Goal: Task Accomplishment & Management: Manage account settings

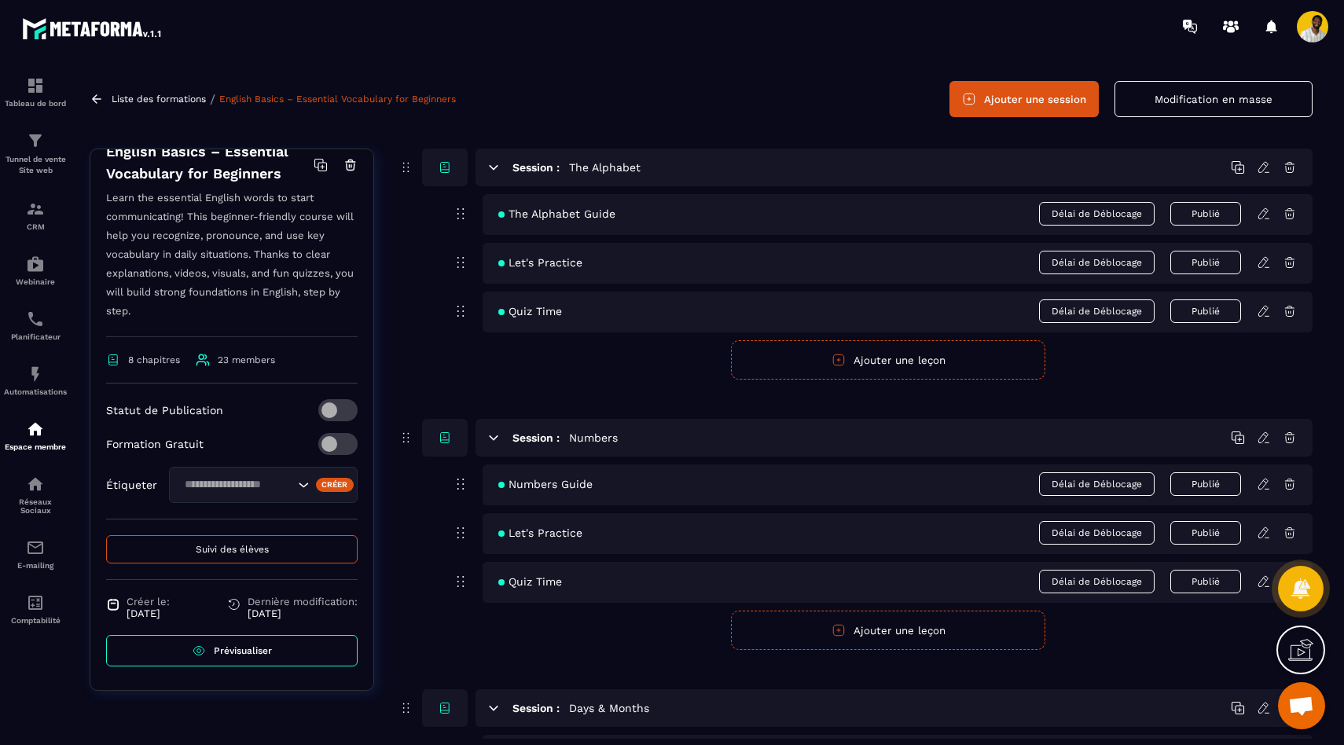
scroll to position [53, 0]
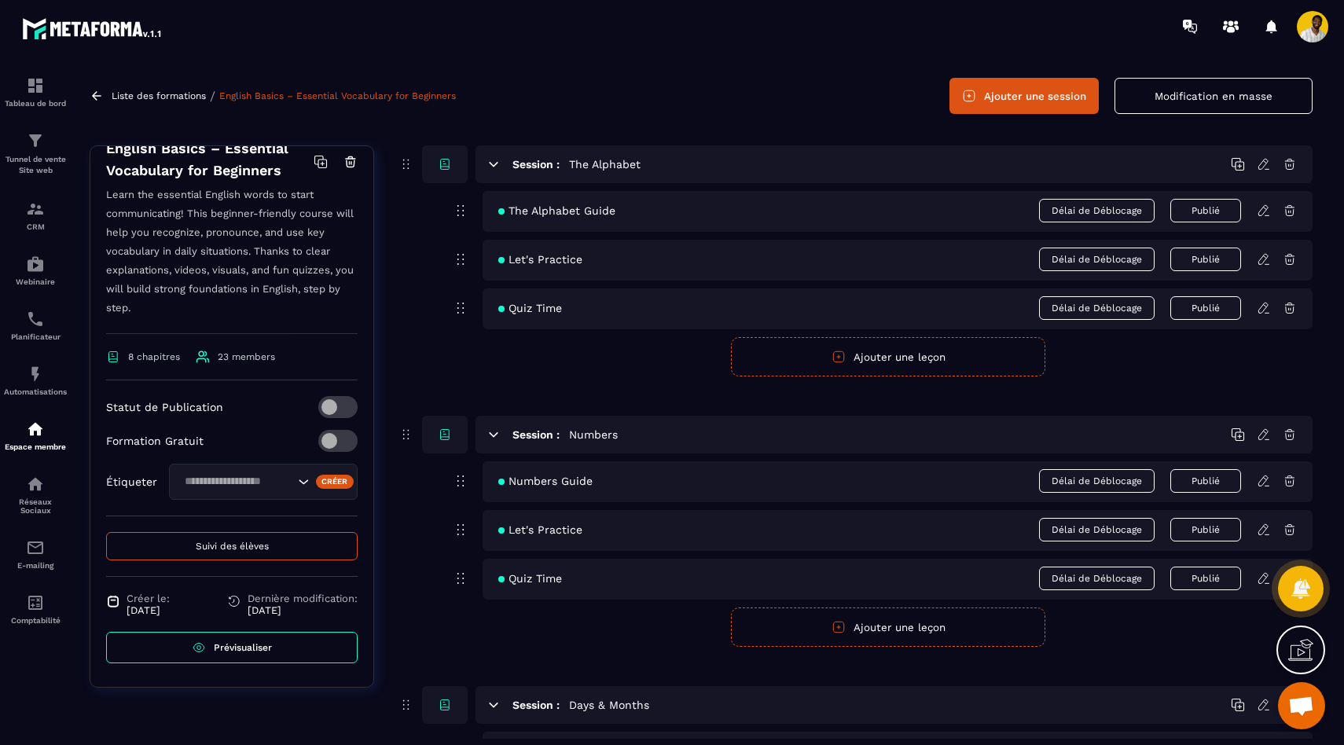
click at [247, 550] on span "Suivi des élèves" at bounding box center [232, 546] width 73 height 11
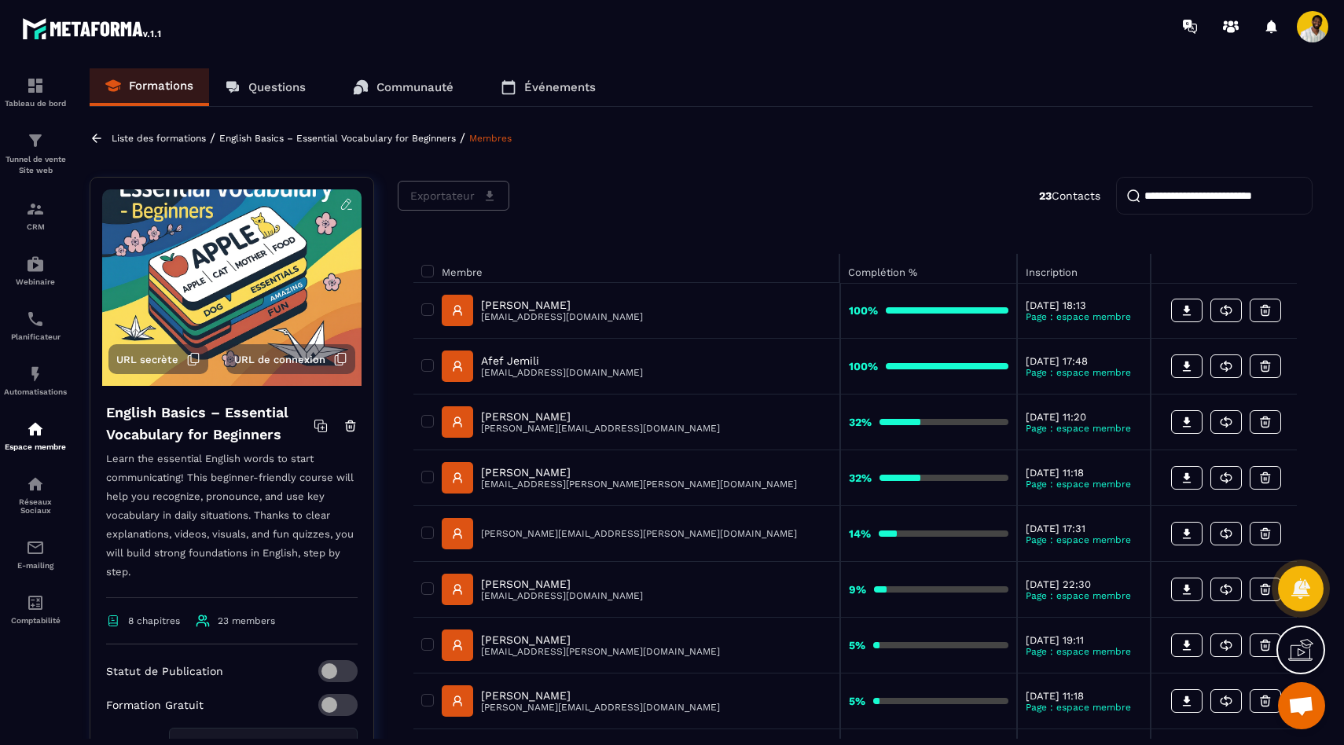
click at [104, 139] on link at bounding box center [99, 138] width 18 height 14
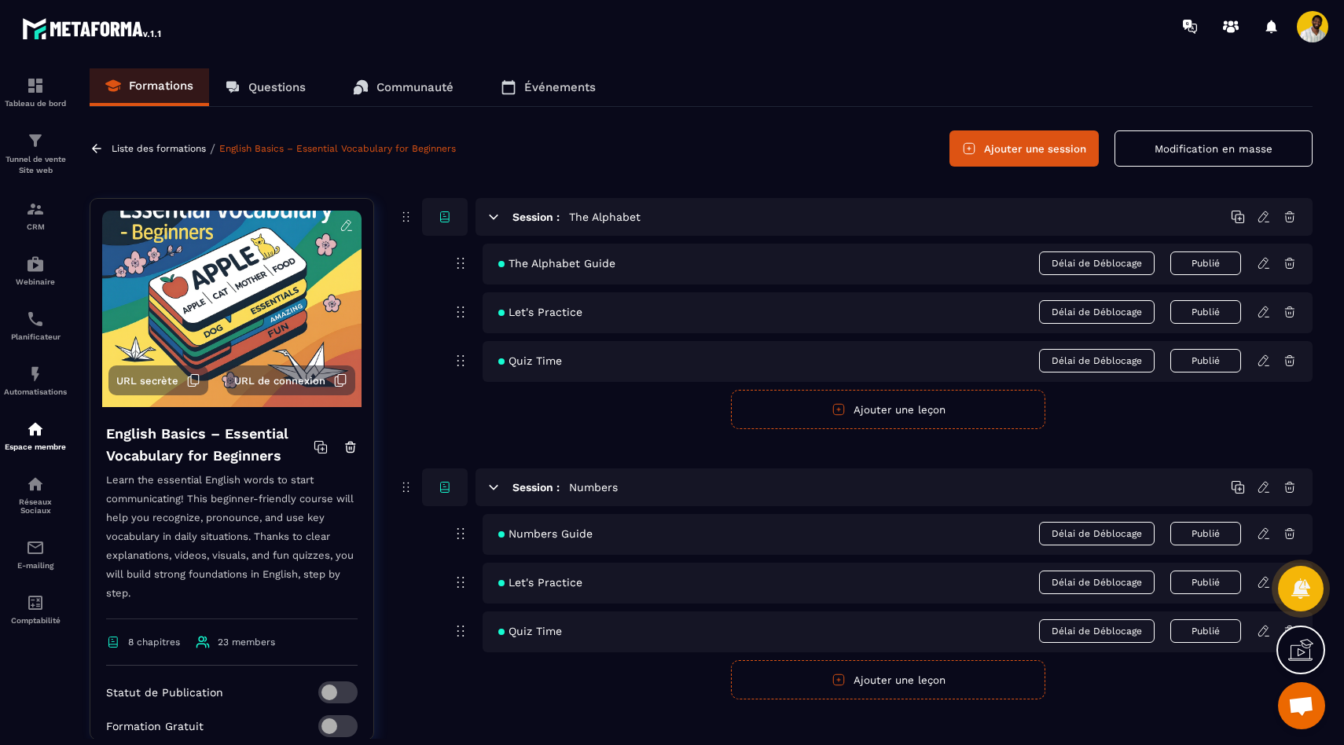
click at [112, 150] on p "Liste des formations" at bounding box center [159, 148] width 94 height 11
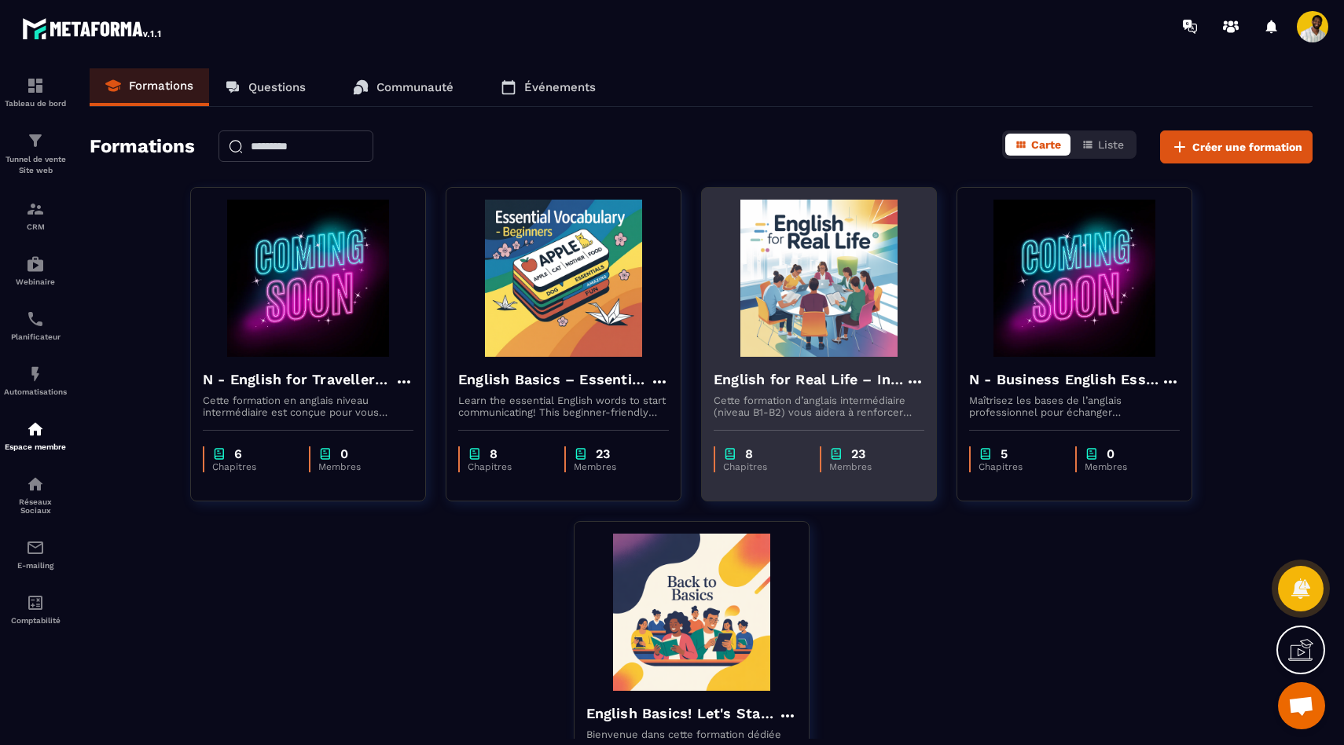
click at [800, 315] on img at bounding box center [819, 278] width 211 height 157
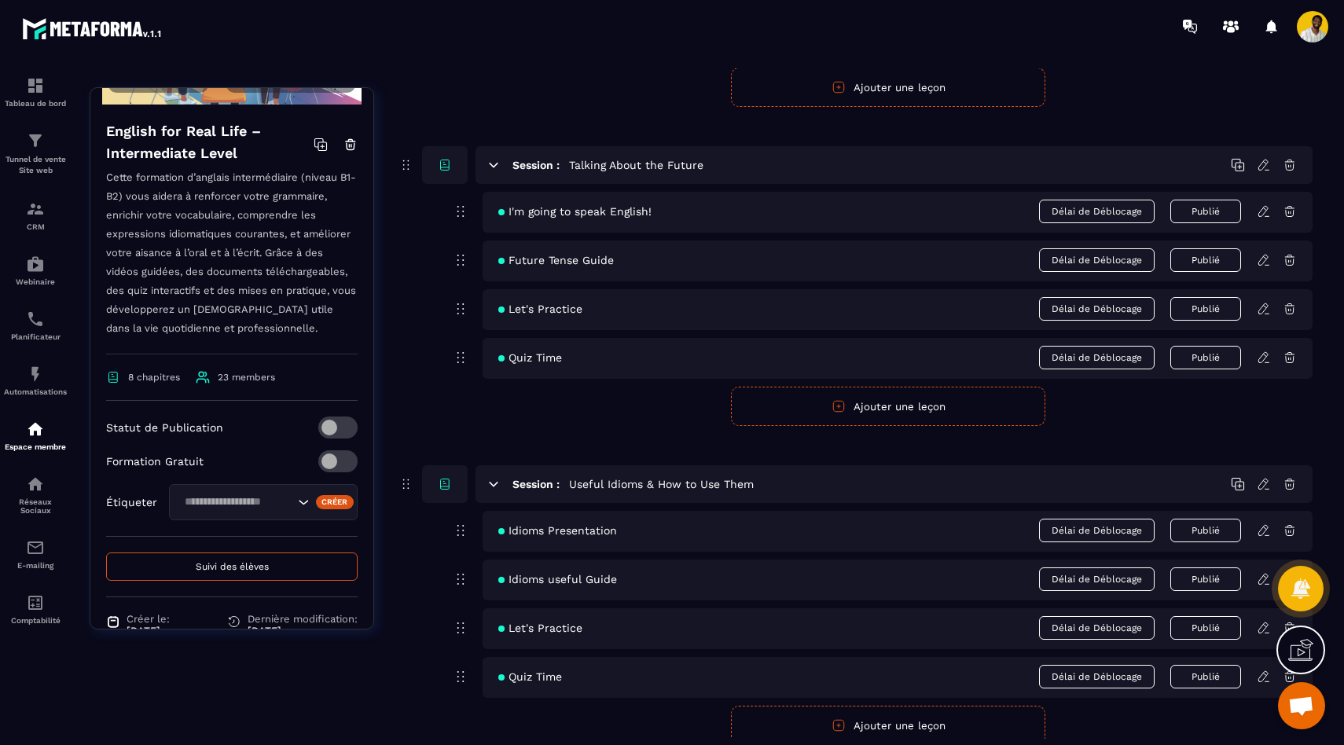
scroll to position [270, 0]
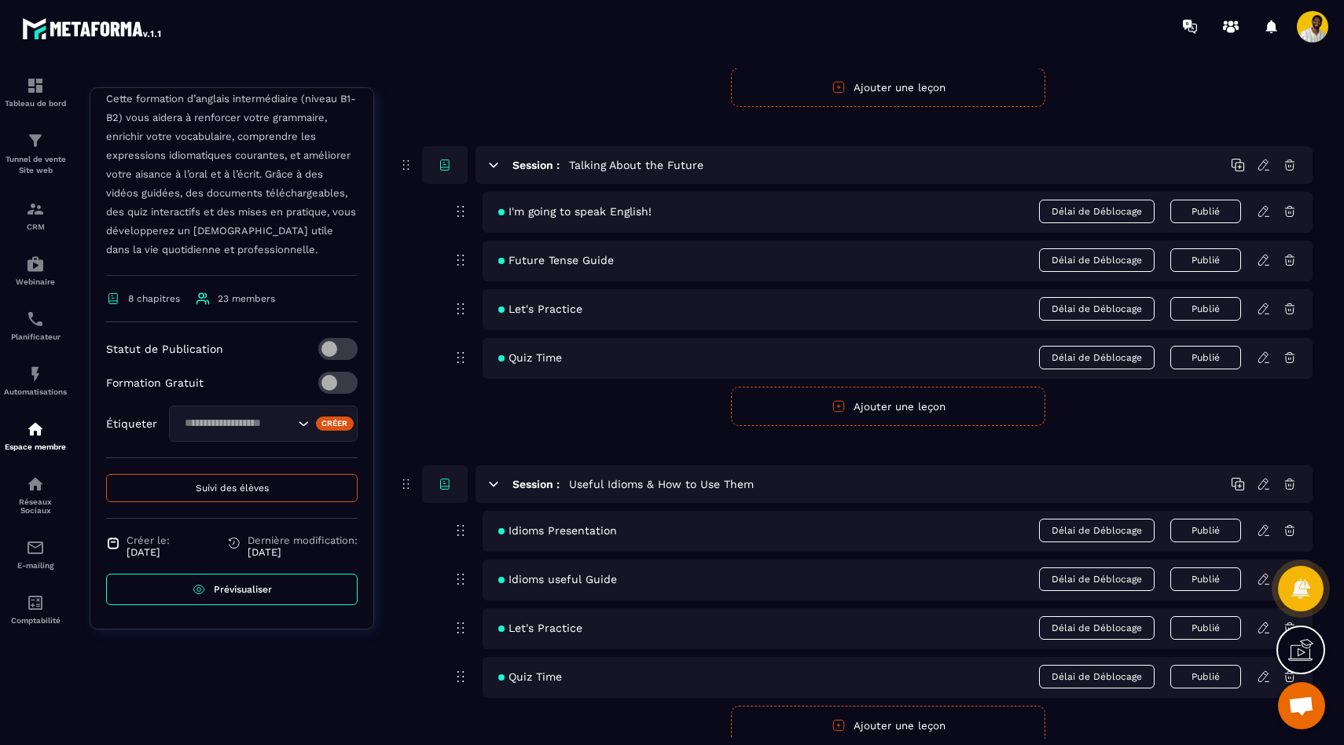
click at [200, 481] on button "Suivi des élèves" at bounding box center [232, 488] width 252 height 28
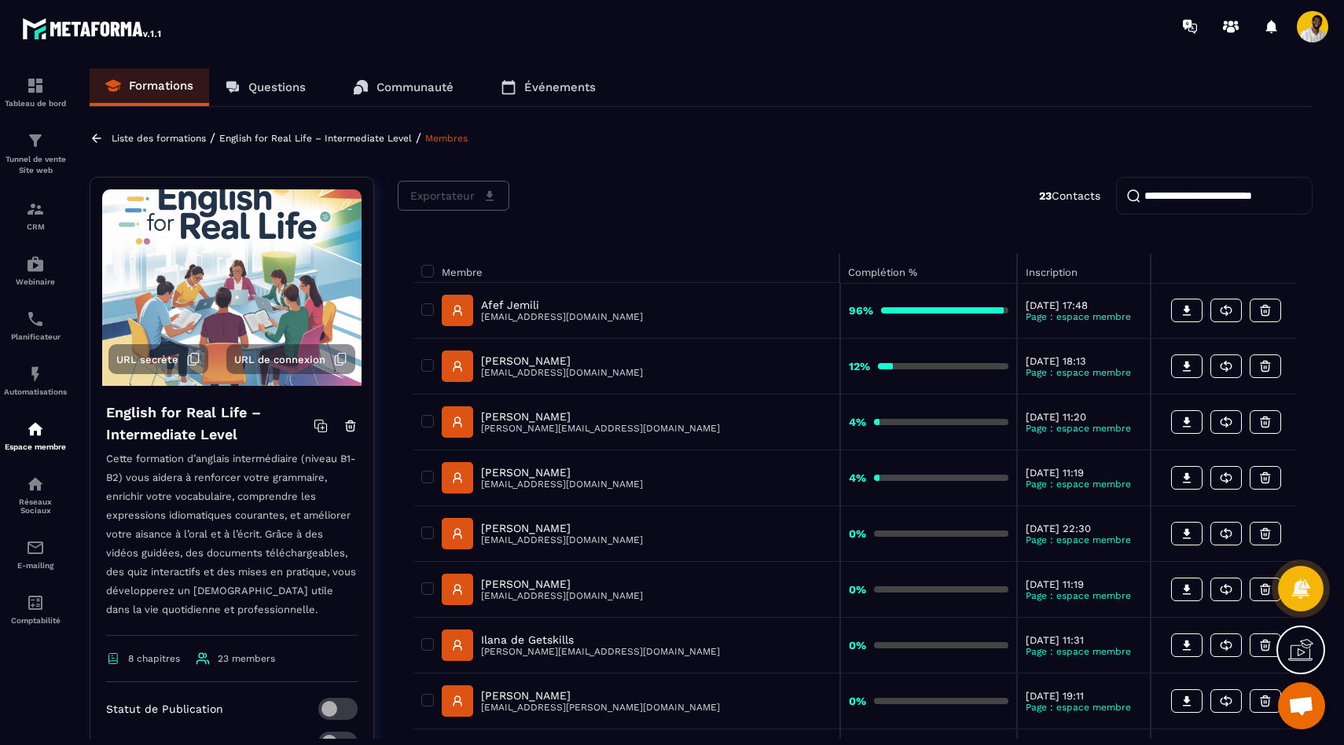
click at [96, 139] on icon at bounding box center [97, 138] width 14 height 14
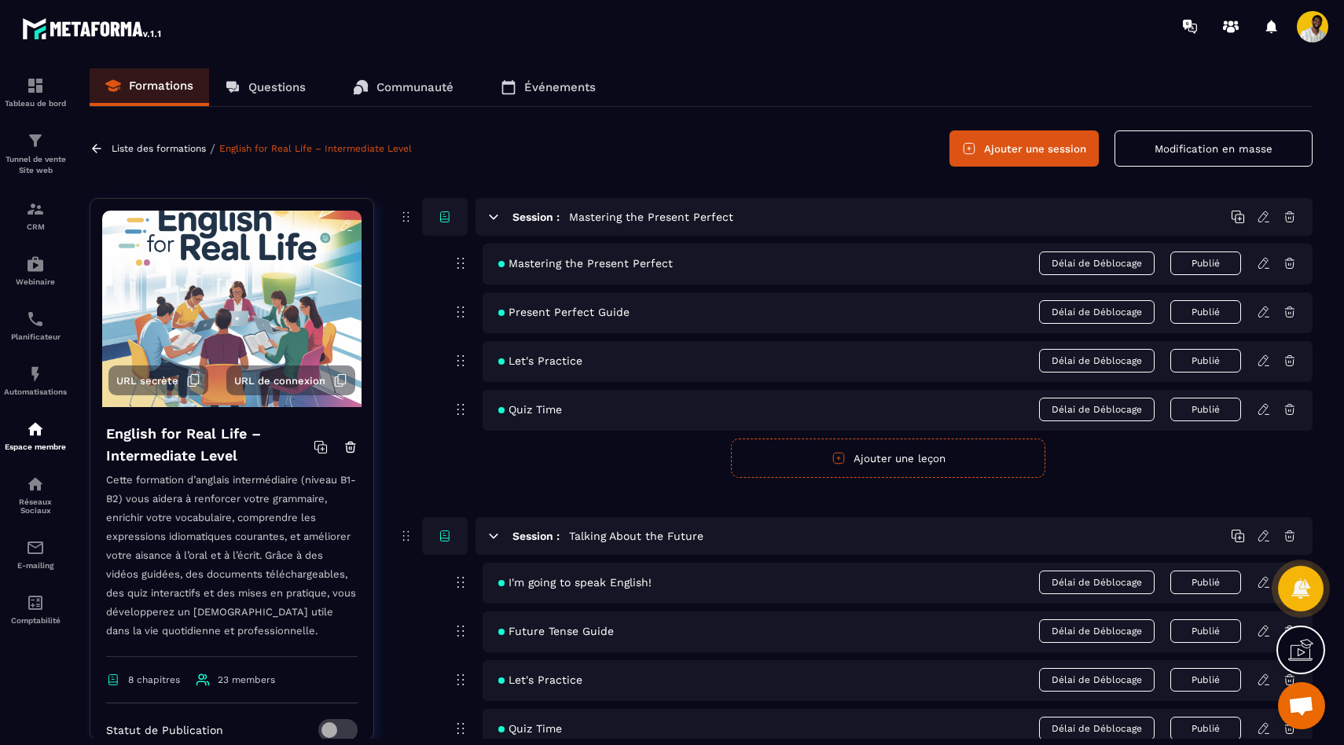
click at [106, 151] on link at bounding box center [99, 148] width 18 height 14
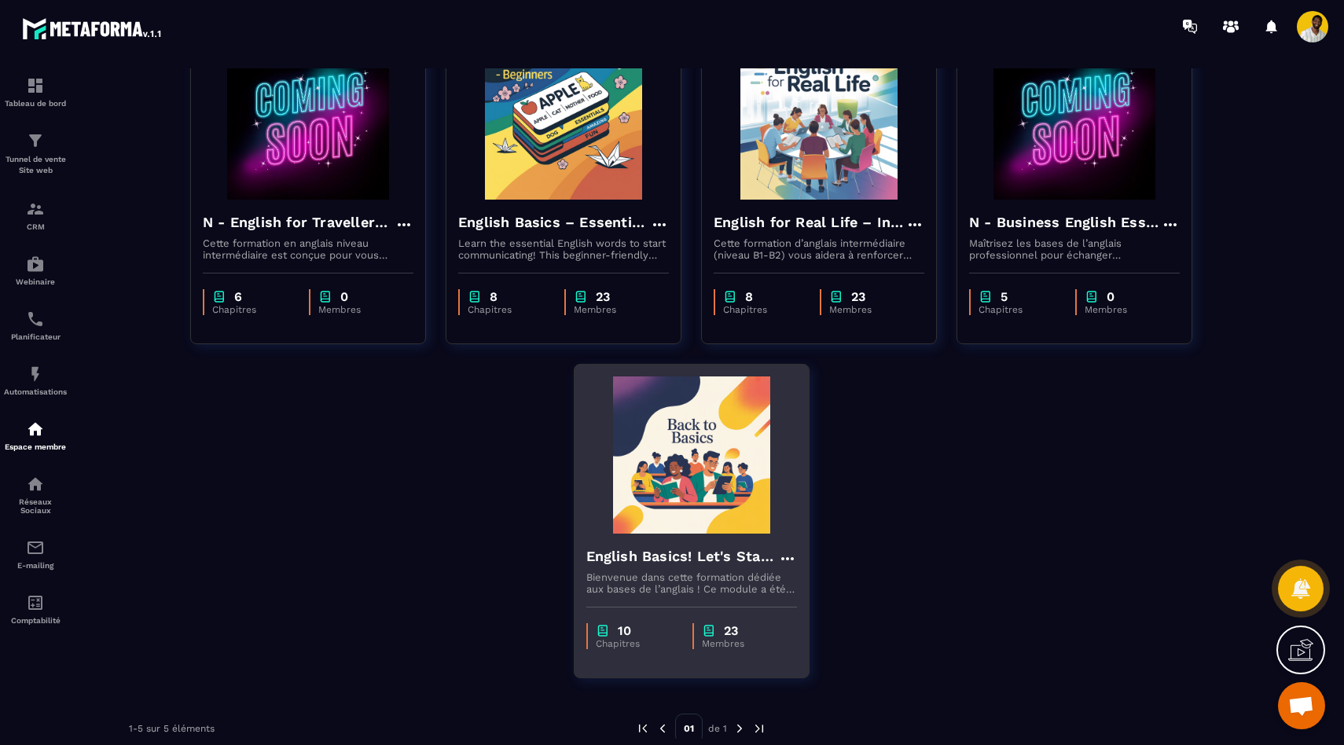
scroll to position [158, 0]
click at [707, 444] on img at bounding box center [691, 454] width 211 height 157
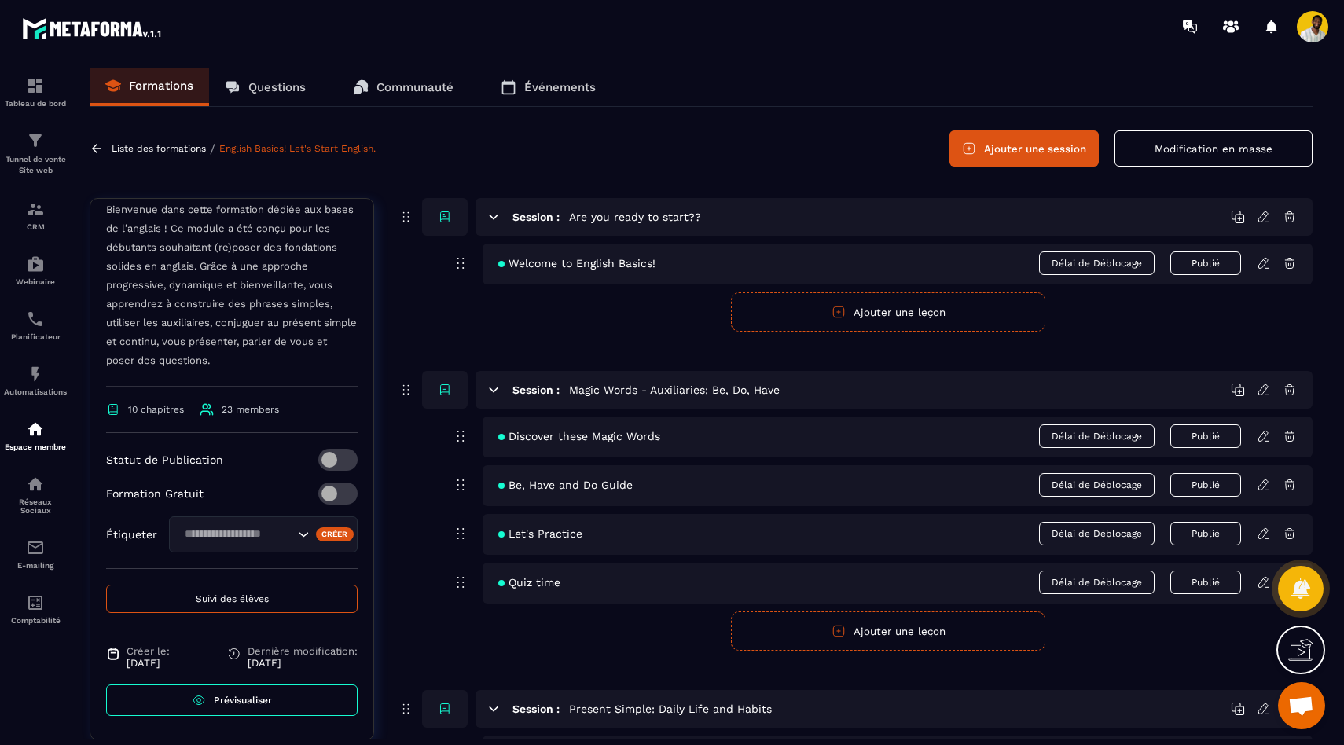
scroll to position [50, 0]
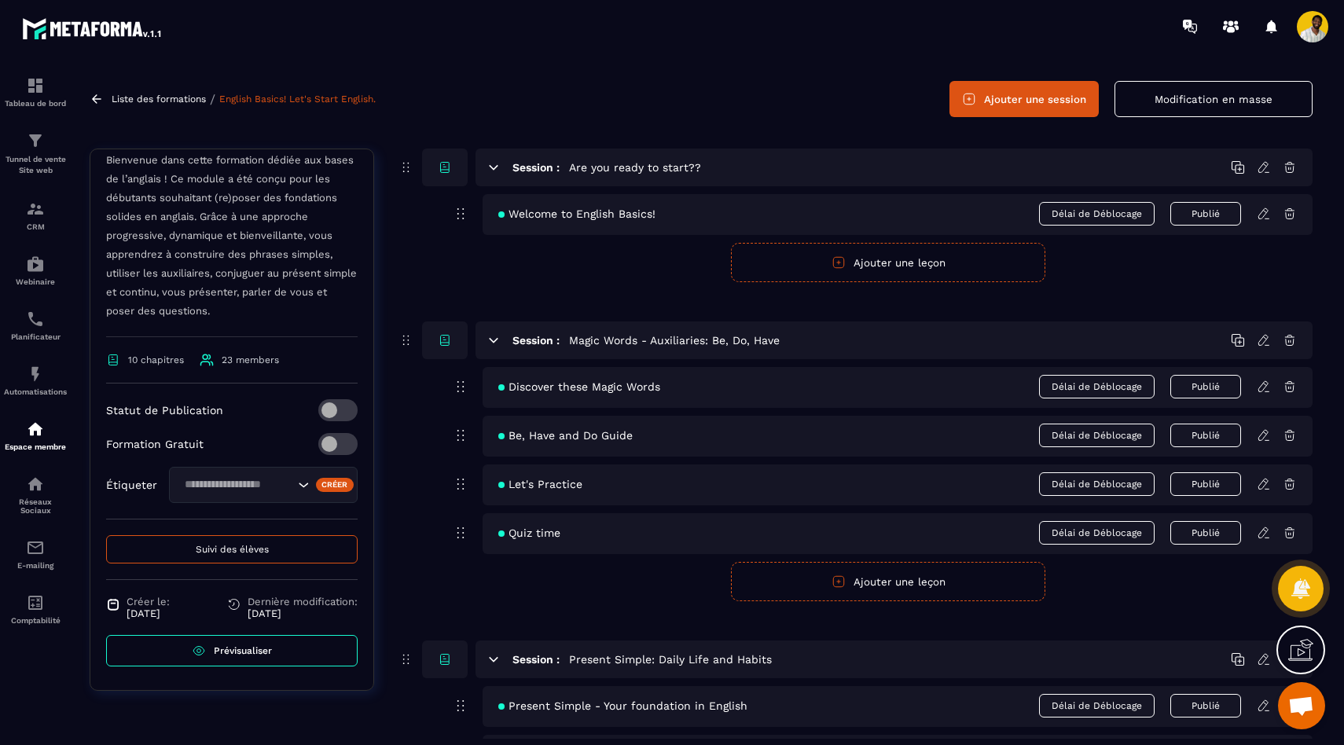
click at [246, 558] on button "Suivi des élèves" at bounding box center [232, 549] width 252 height 28
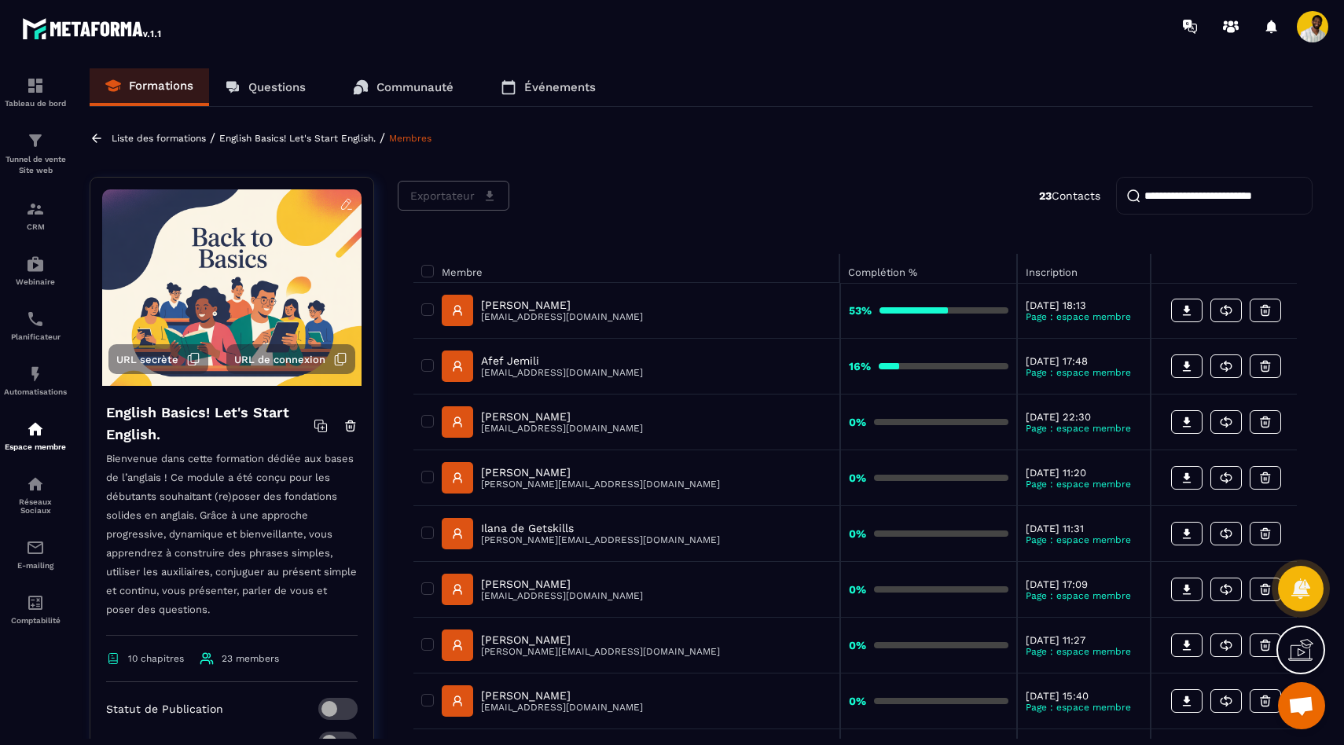
click at [94, 141] on icon at bounding box center [97, 138] width 14 height 14
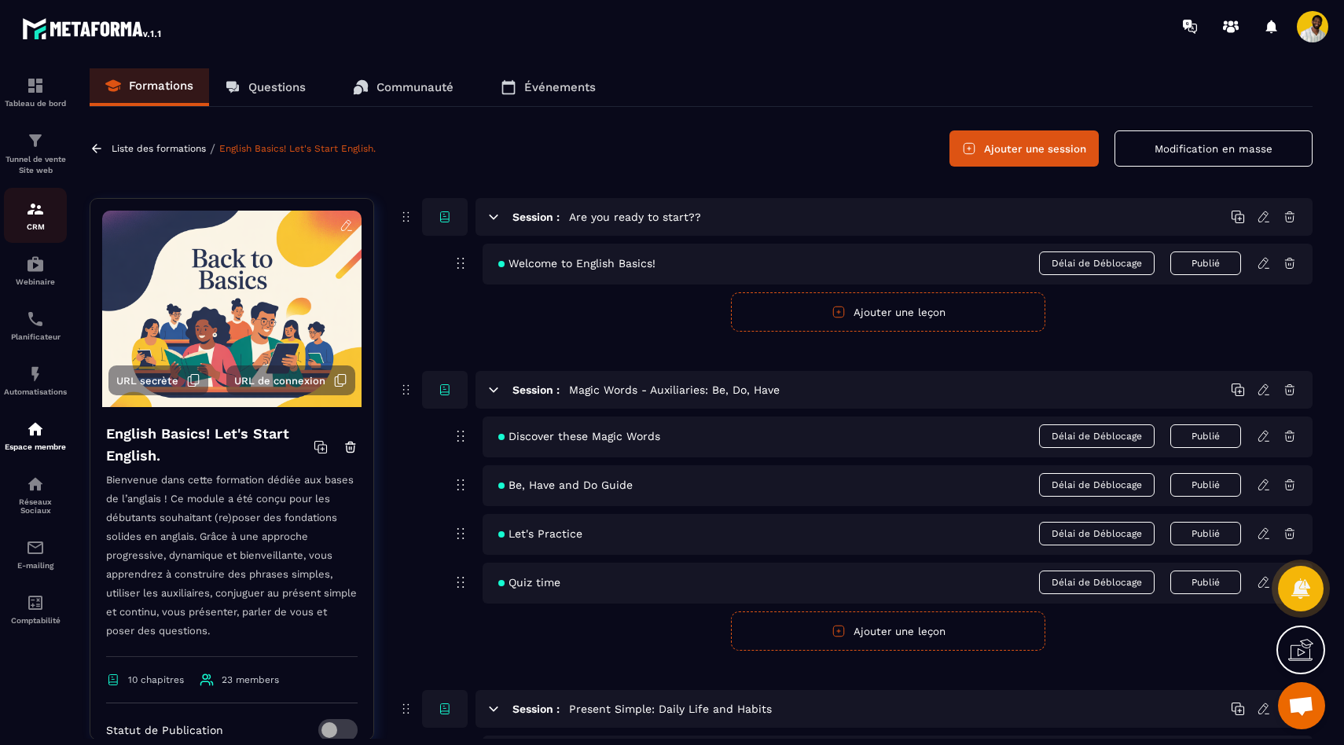
click at [30, 224] on p "CRM" at bounding box center [35, 226] width 63 height 9
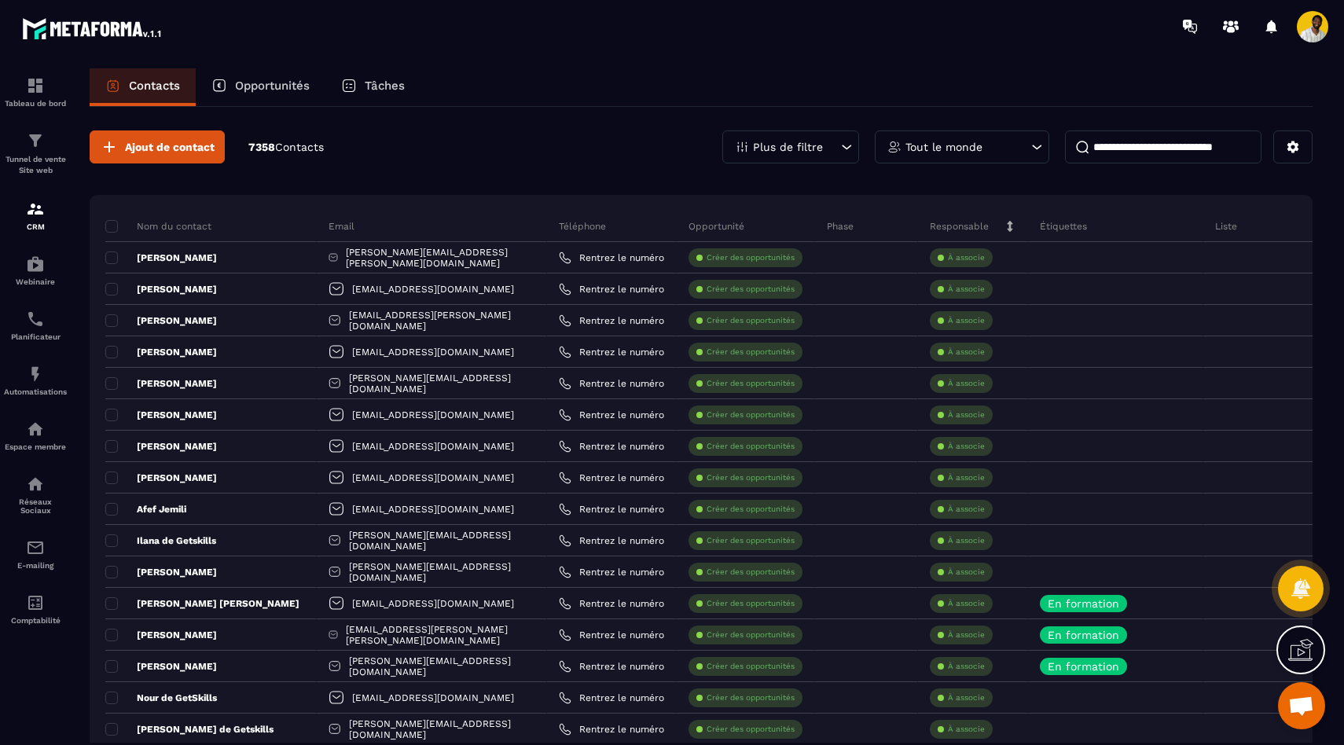
click at [1174, 142] on input at bounding box center [1163, 146] width 197 height 33
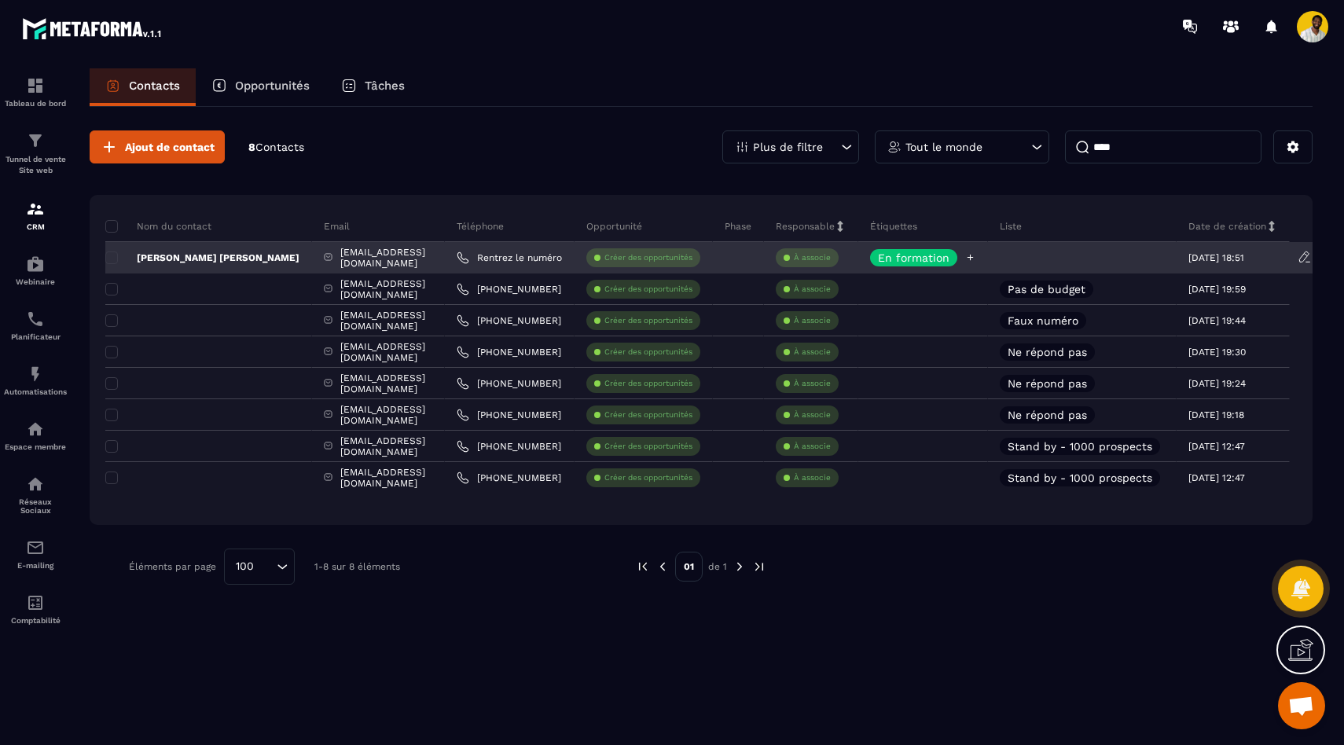
type input "****"
click at [950, 256] on p "En formation" at bounding box center [914, 257] width 72 height 11
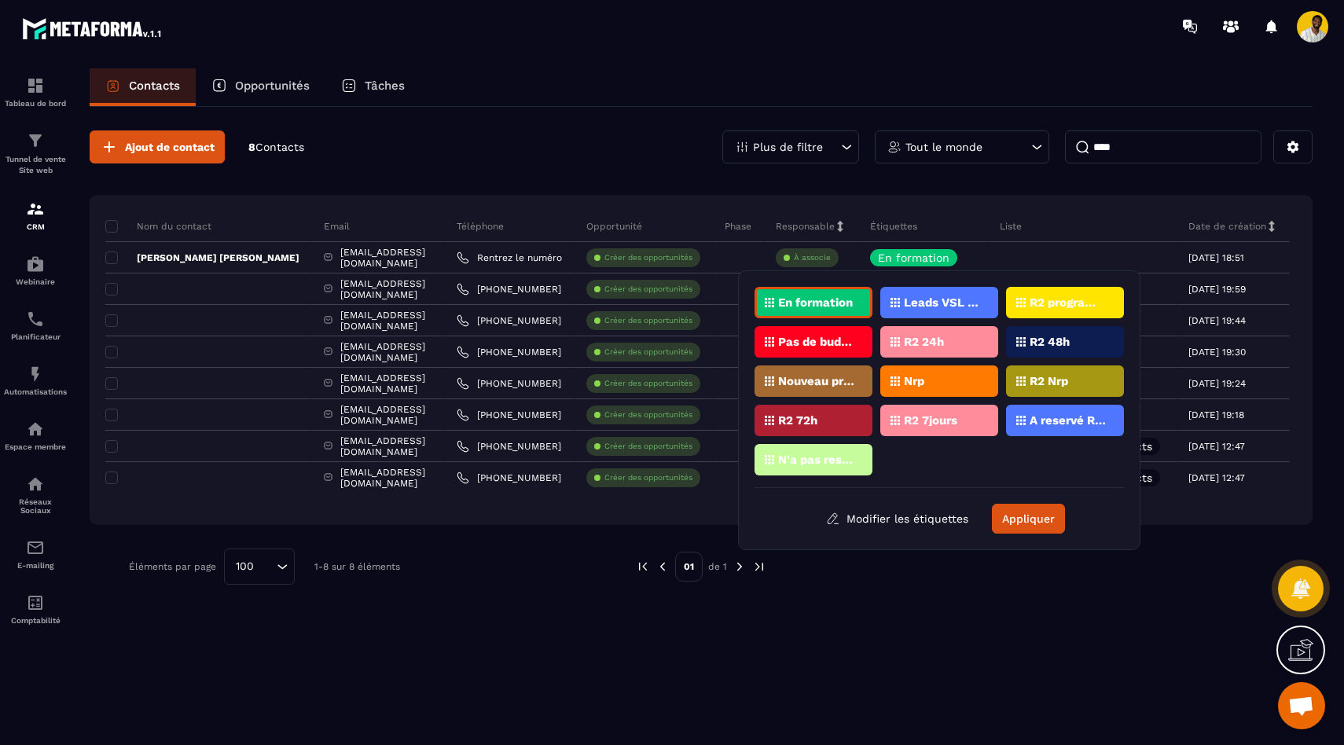
click at [934, 570] on div at bounding box center [1031, 567] width 483 height 36
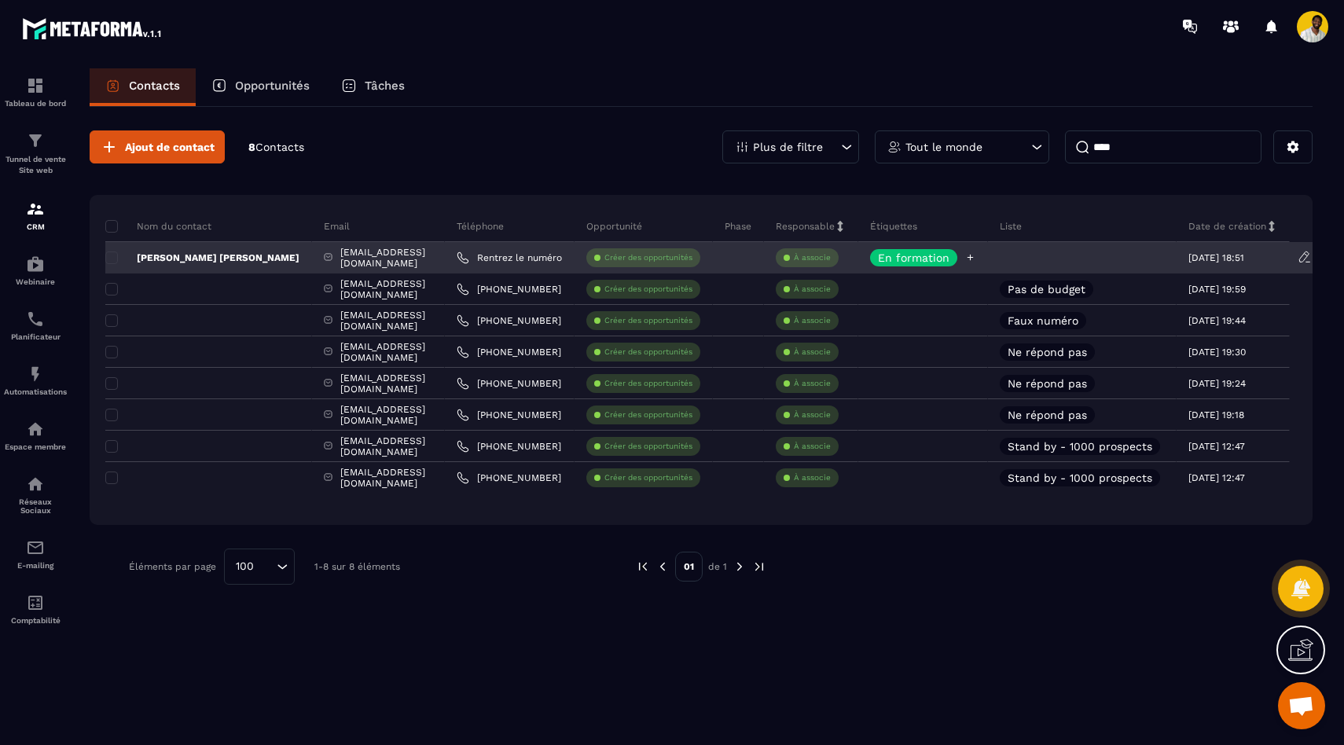
click at [950, 259] on p "En formation" at bounding box center [914, 257] width 72 height 11
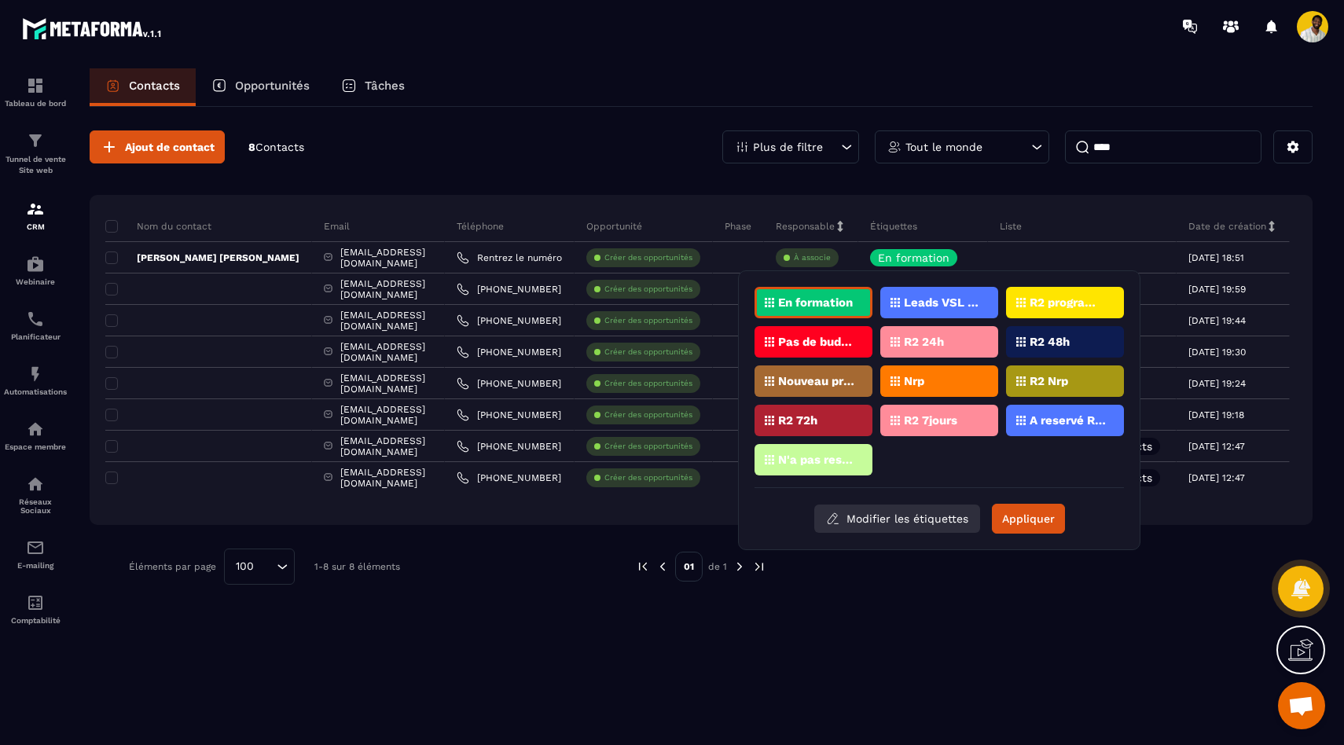
click at [894, 513] on button "Modifier les étiquettes" at bounding box center [897, 519] width 166 height 28
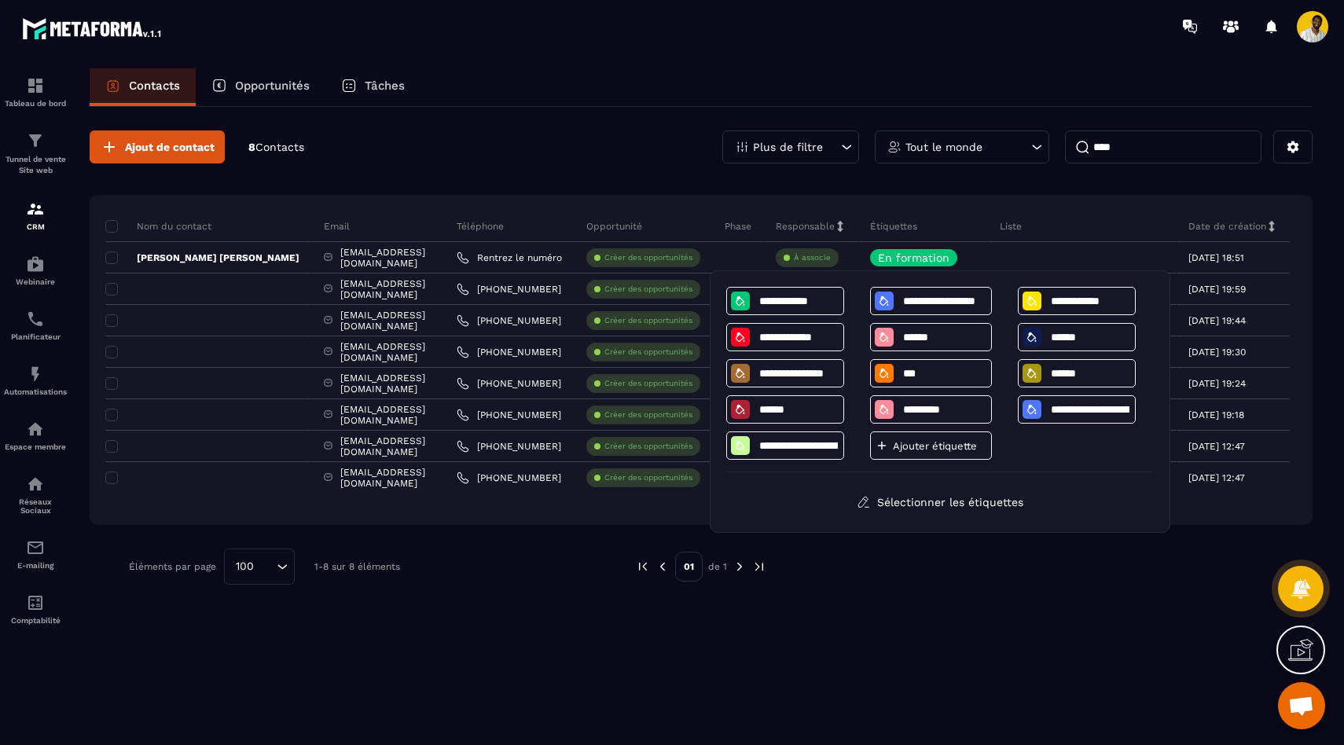
click at [884, 607] on div "Ajout de contact 8 Contacts Plus de filtre Tout le monde **** Nom du contact Em…" at bounding box center [701, 358] width 1223 height 502
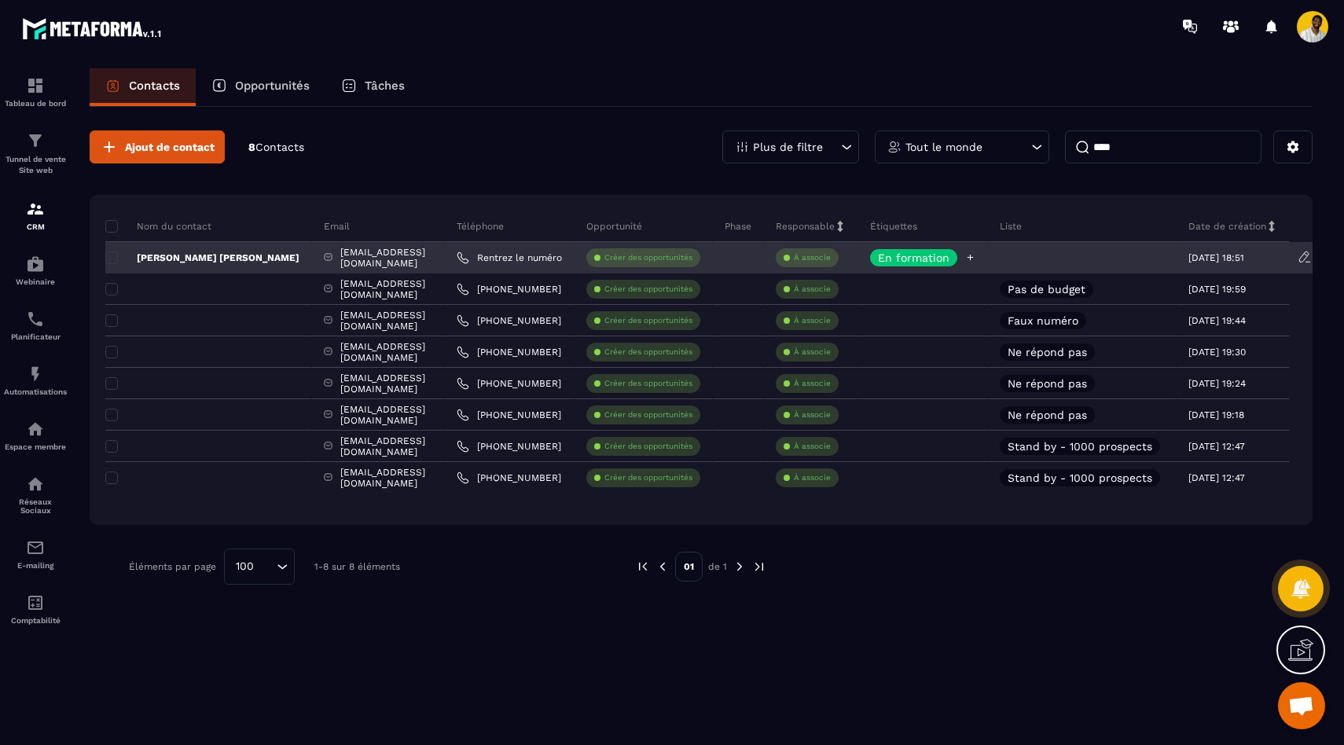
click at [974, 257] on icon at bounding box center [971, 258] width 6 height 6
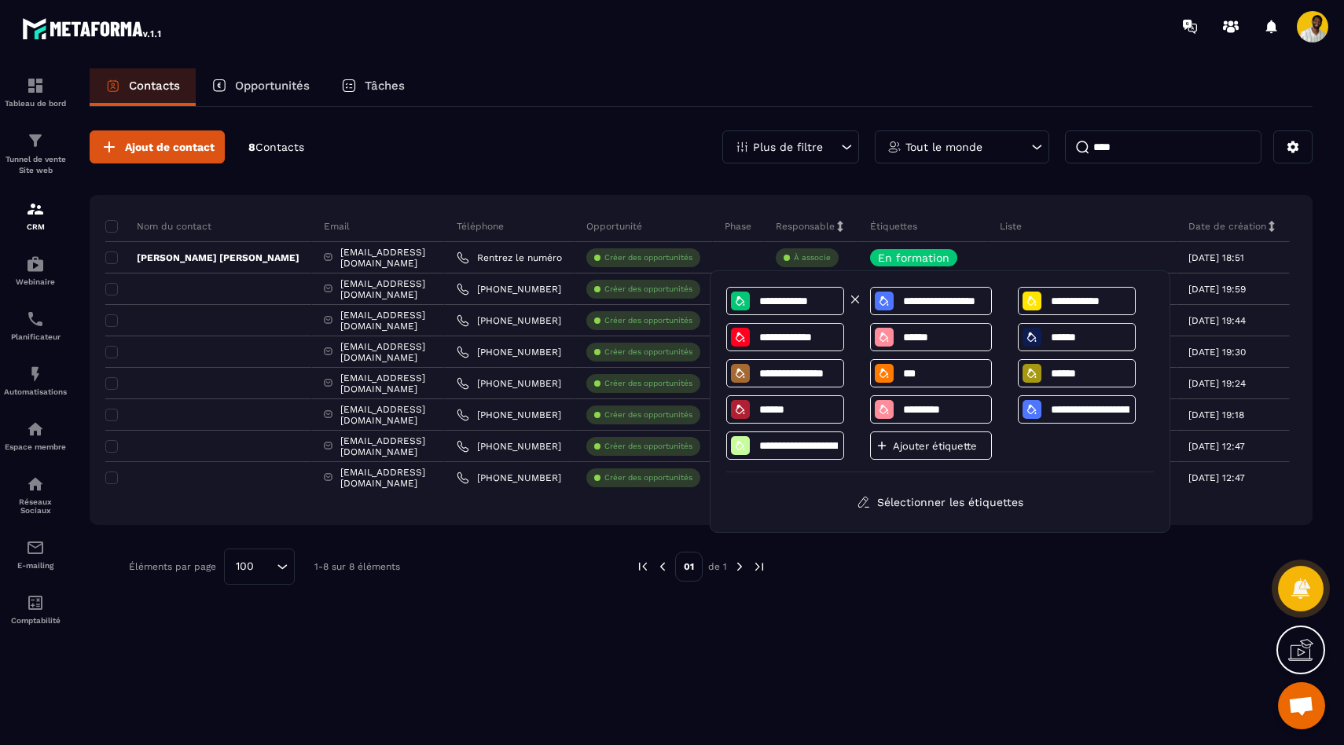
click at [833, 306] on input "**********" at bounding box center [799, 301] width 82 height 13
click at [851, 300] on icon at bounding box center [855, 299] width 14 height 14
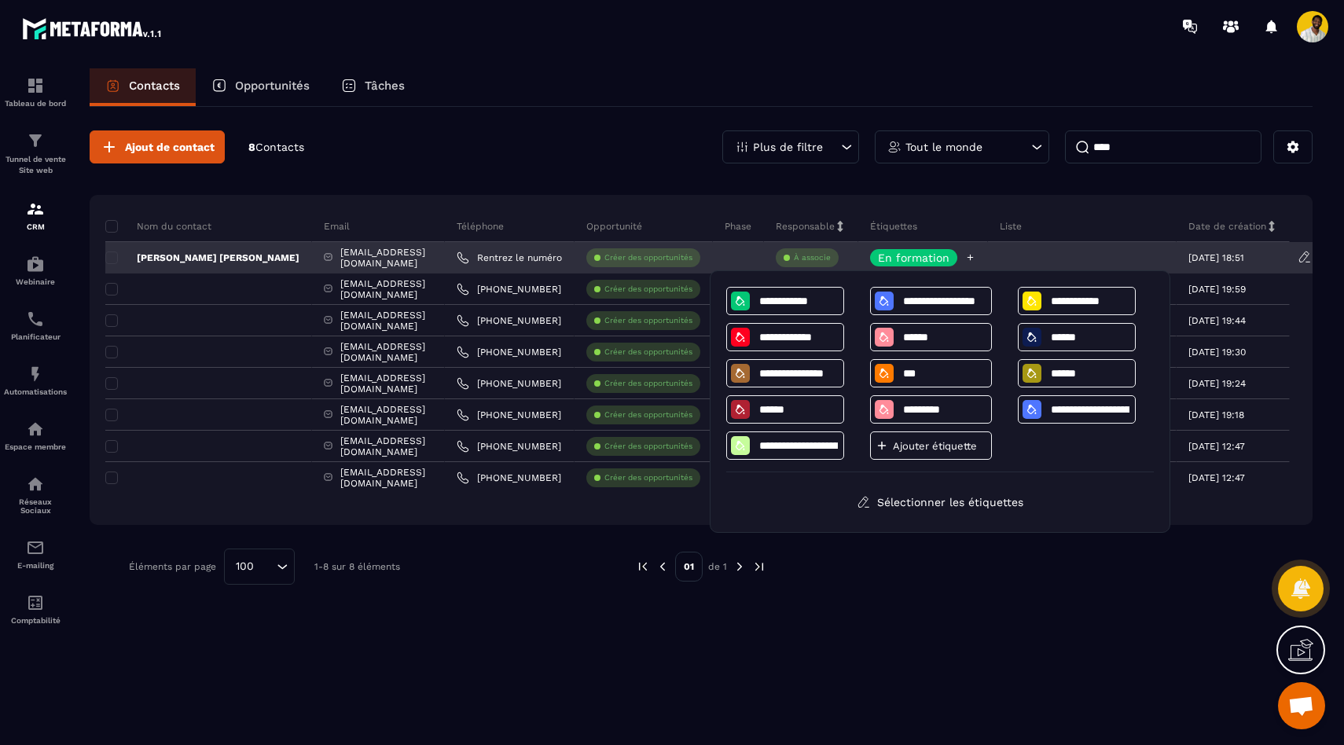
click at [935, 255] on p "En formation" at bounding box center [914, 257] width 72 height 11
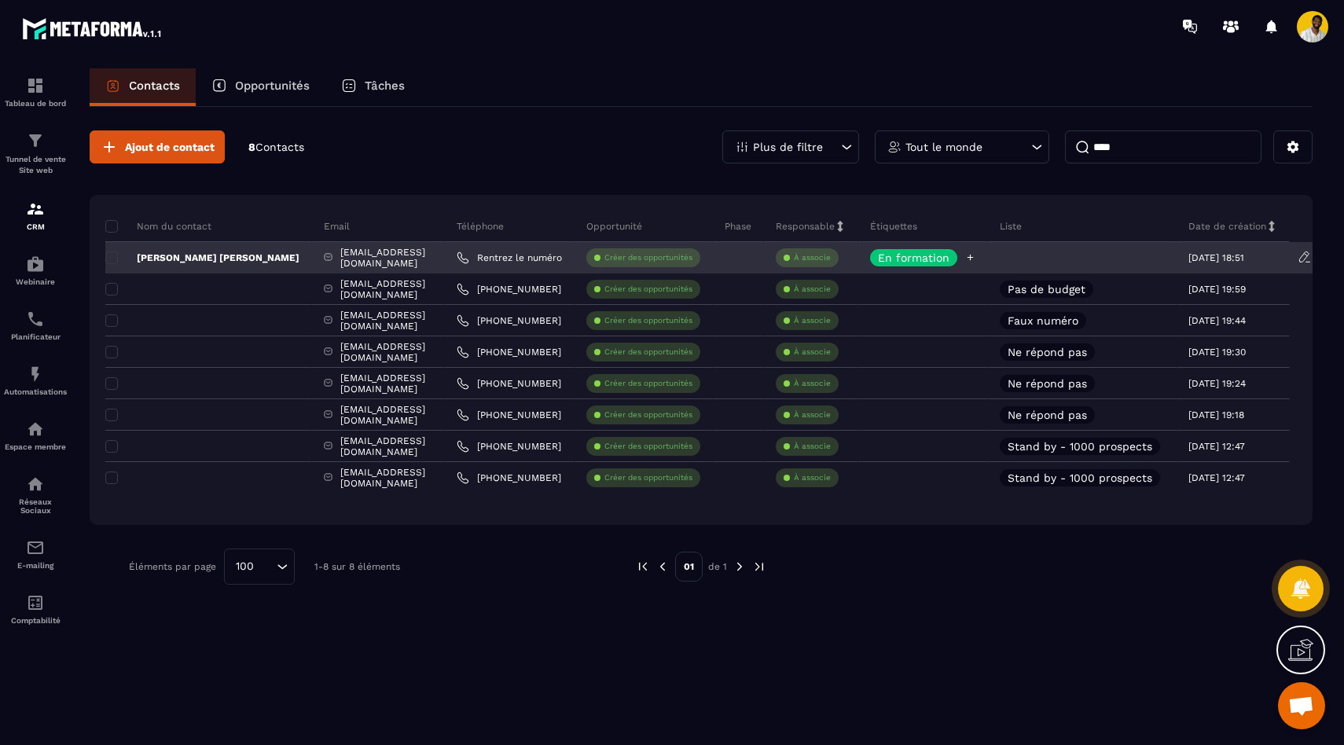
click at [935, 255] on p "En formation" at bounding box center [914, 257] width 72 height 11
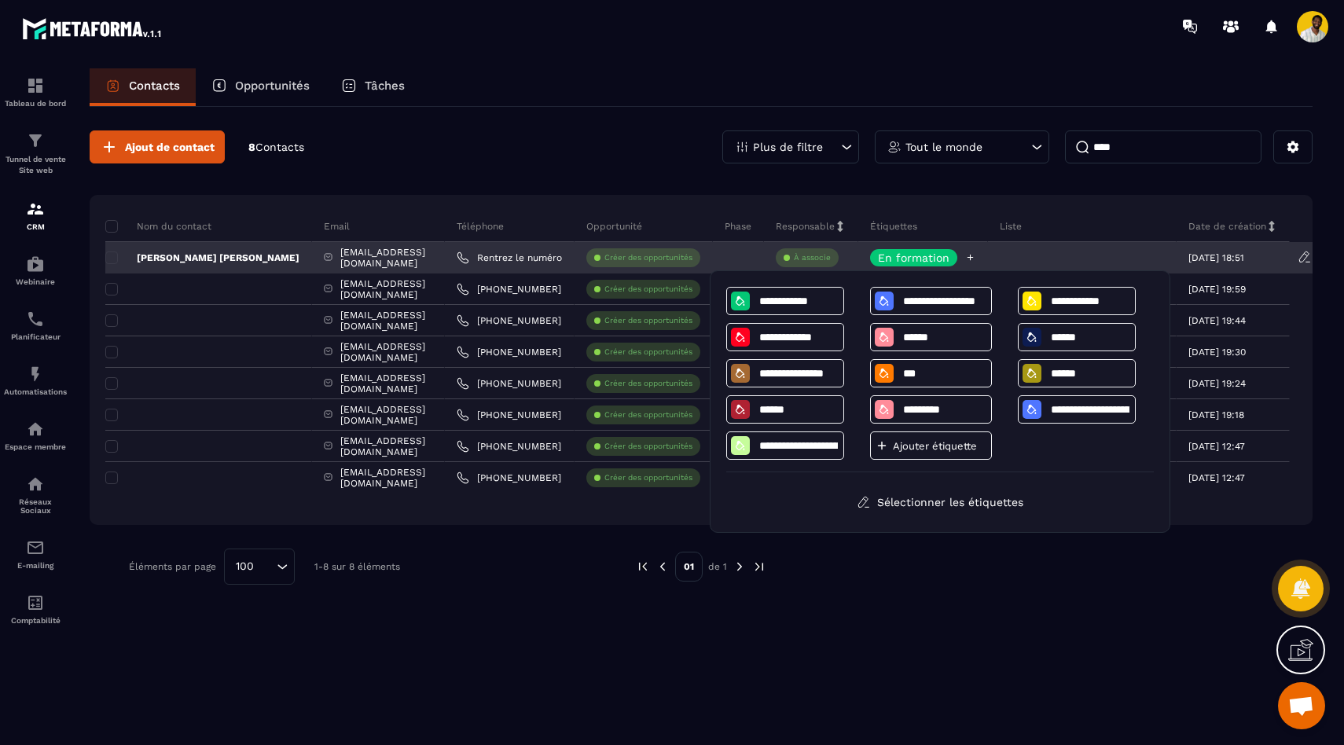
click at [918, 259] on p "En formation" at bounding box center [914, 257] width 72 height 11
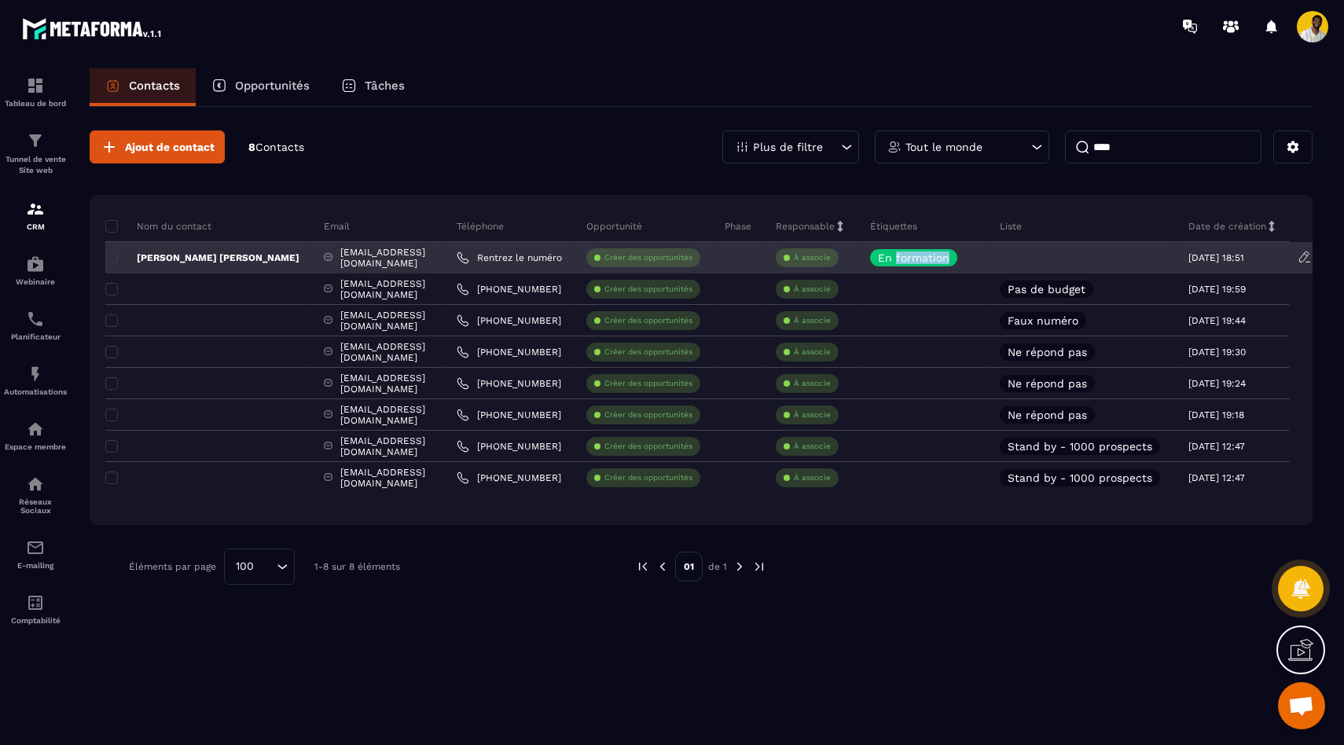
scroll to position [0, 33]
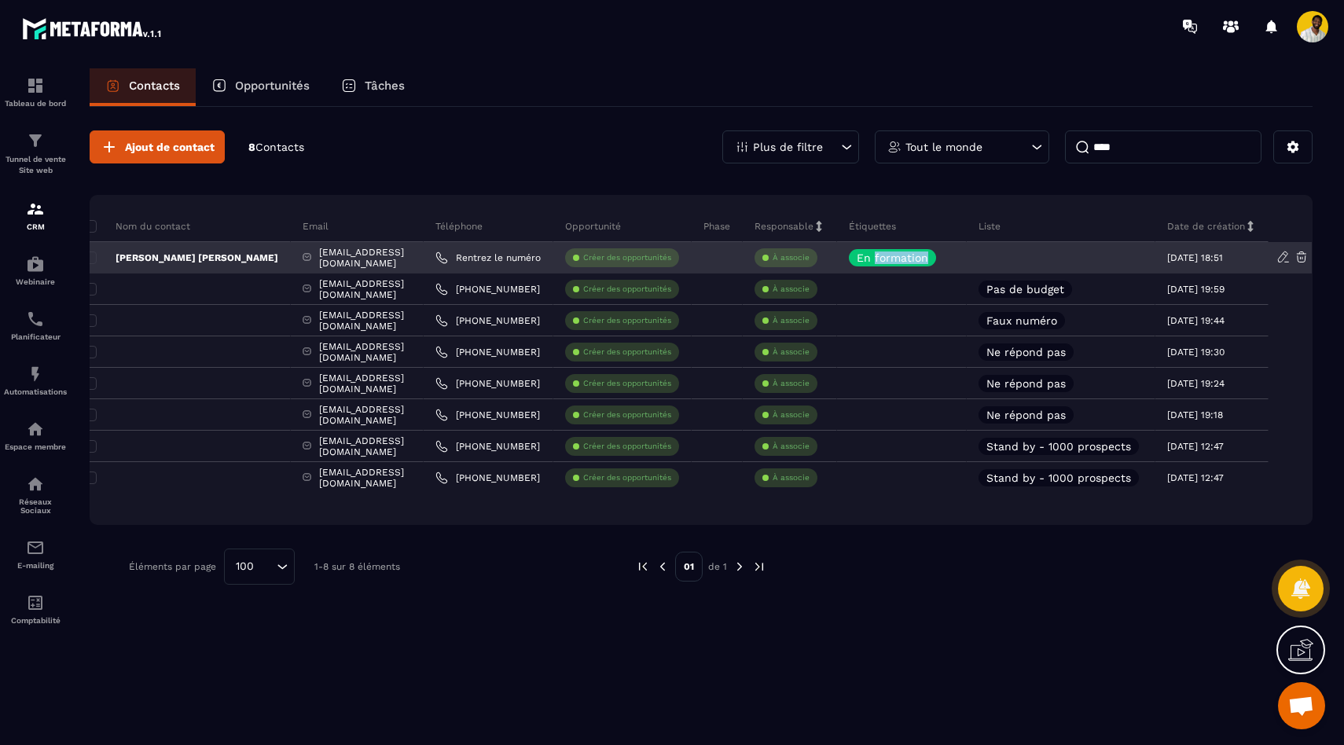
click at [1280, 255] on icon at bounding box center [1282, 257] width 9 height 10
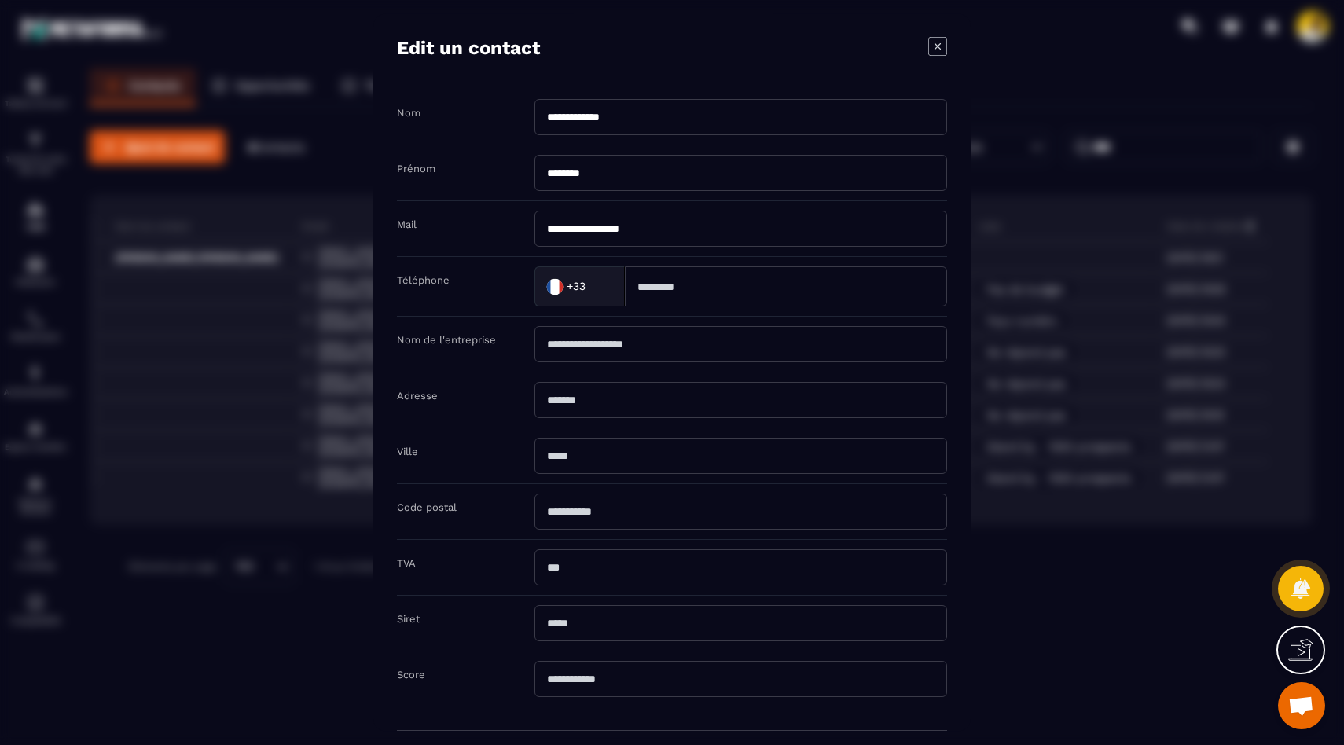
scroll to position [77, 0]
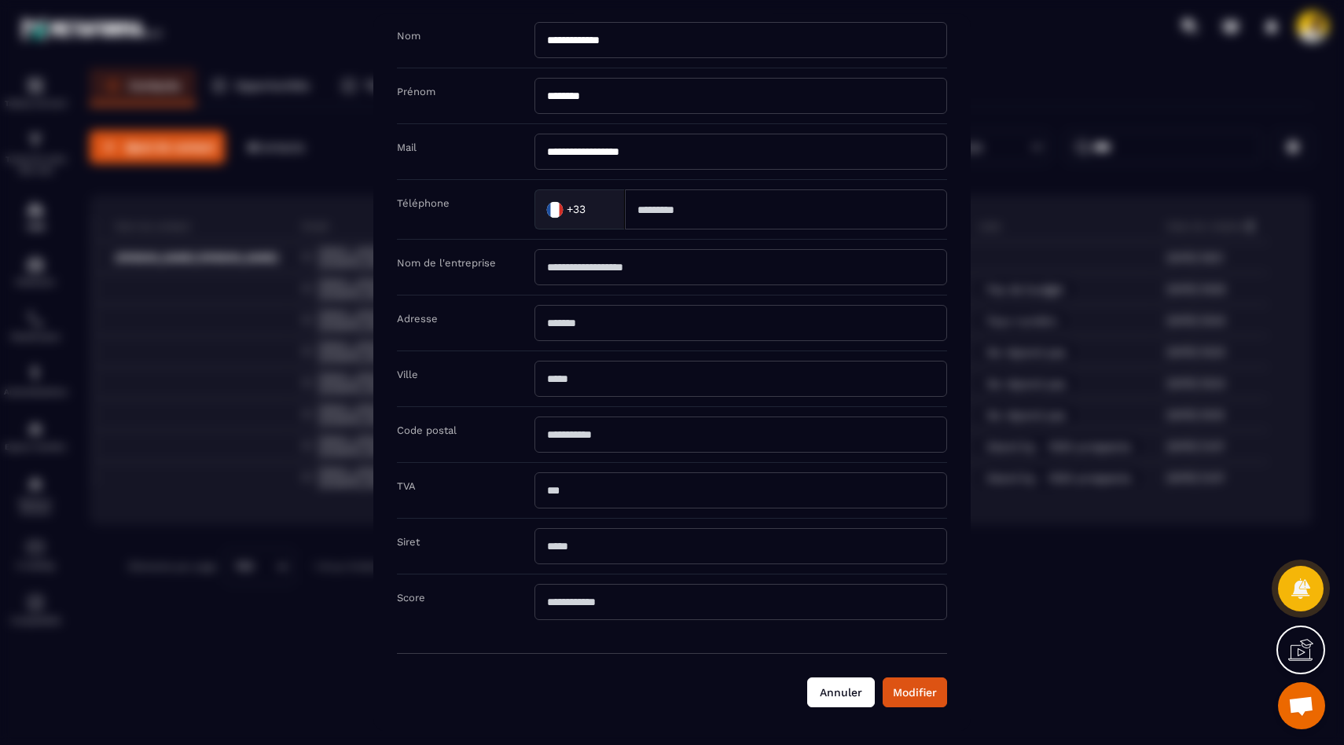
click at [830, 689] on button "Annuler" at bounding box center [841, 693] width 68 height 30
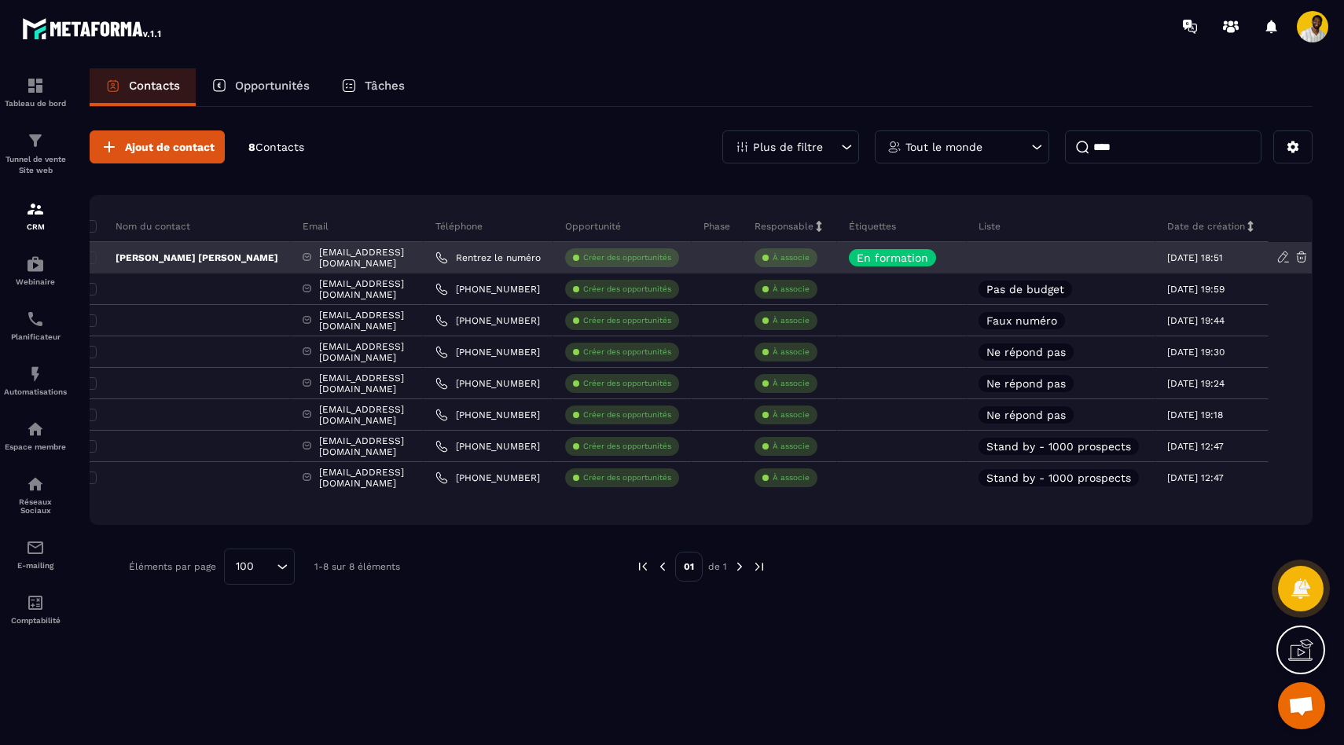
click at [158, 263] on p "[PERSON_NAME] [PERSON_NAME]" at bounding box center [181, 258] width 194 height 13
